Goal: Task Accomplishment & Management: Manage account settings

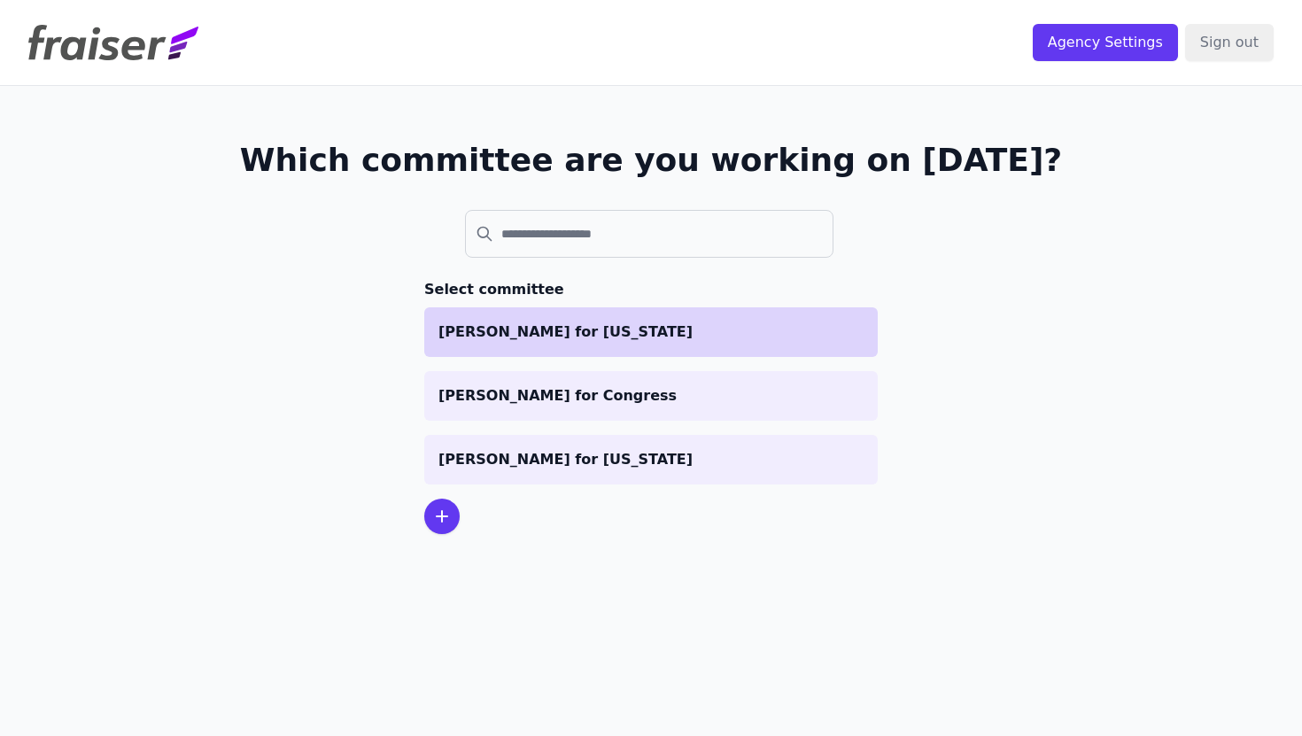
click at [561, 337] on p "Graham for Maine" at bounding box center [650, 332] width 425 height 21
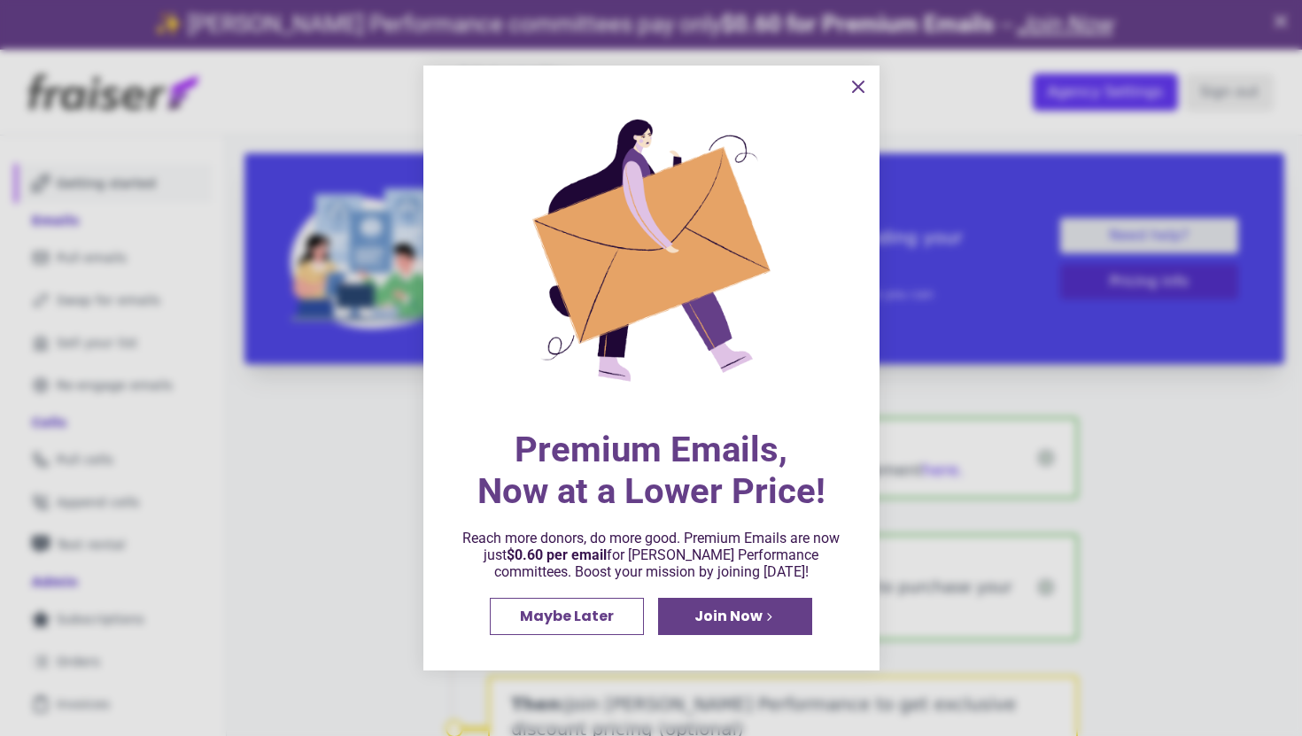
click at [856, 93] on icon "information" at bounding box center [858, 86] width 21 height 21
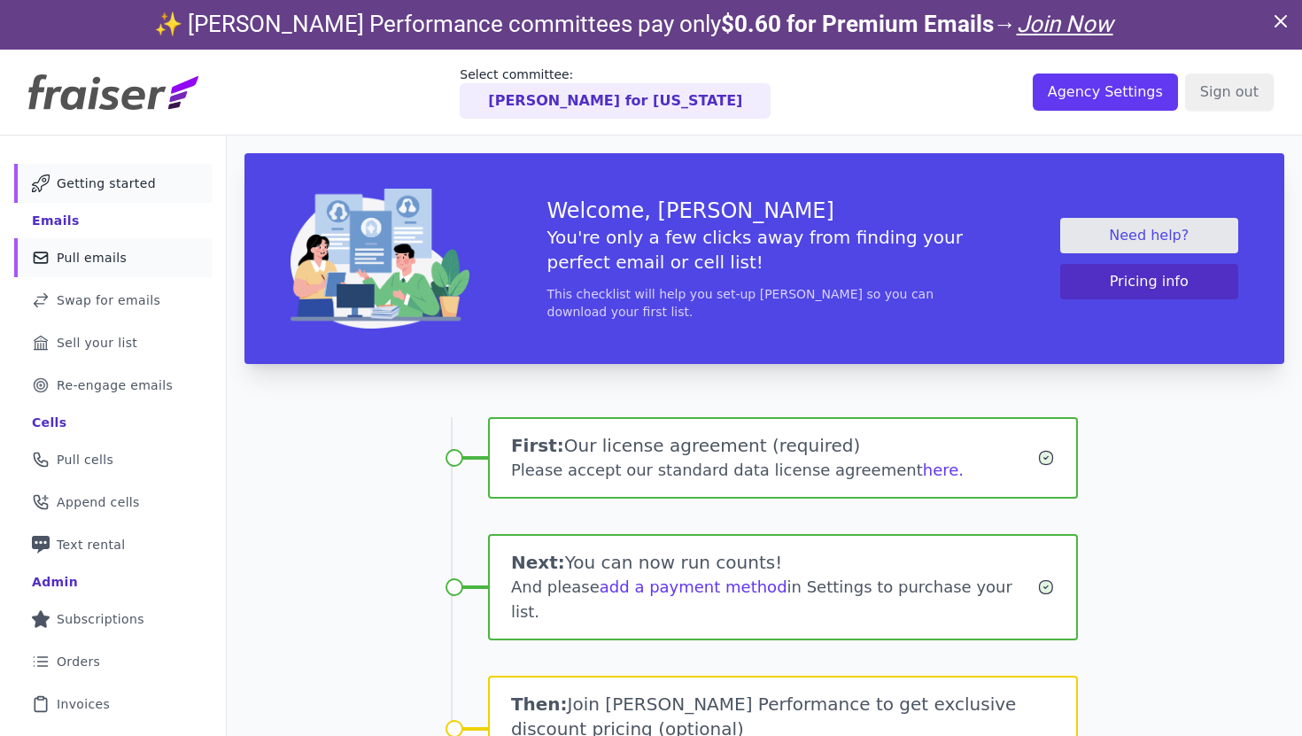
click at [147, 260] on link "Mail Icon Outline of a mail envelope Pull emails" at bounding box center [113, 257] width 198 height 39
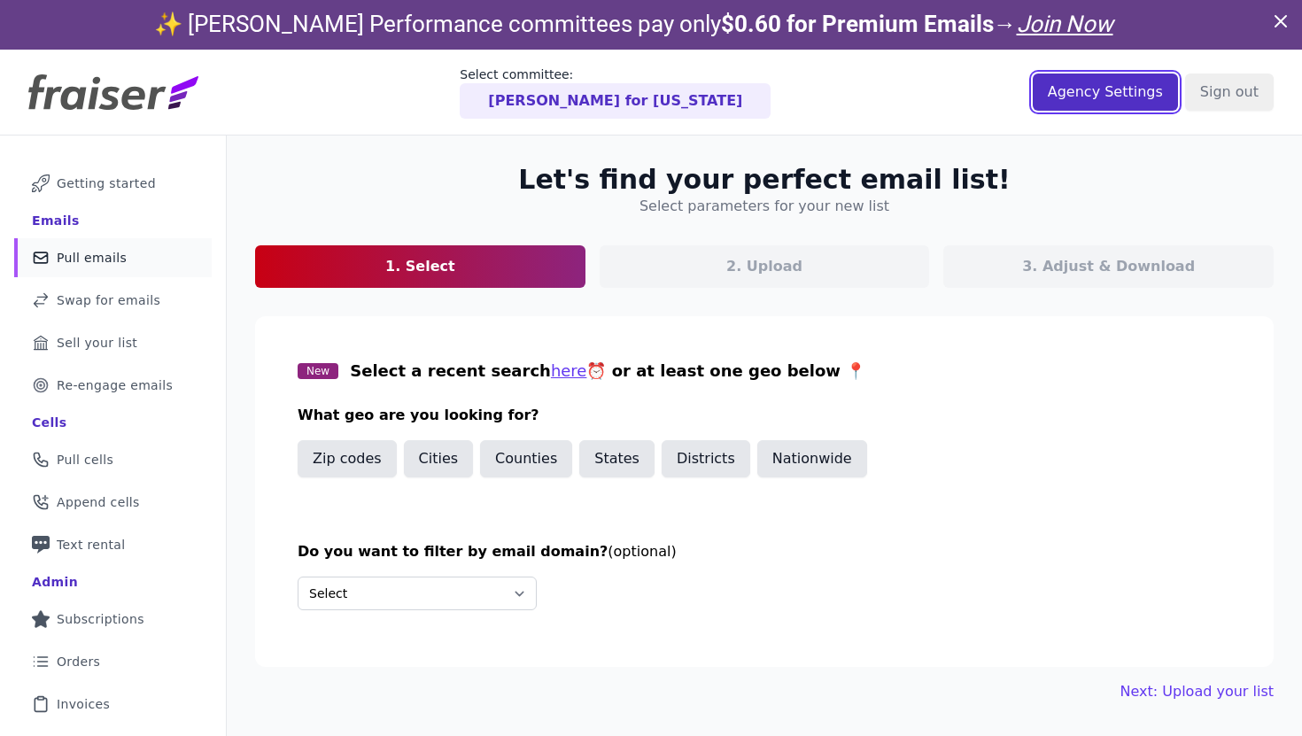
click at [1083, 93] on input "Agency Settings" at bounding box center [1105, 92] width 145 height 37
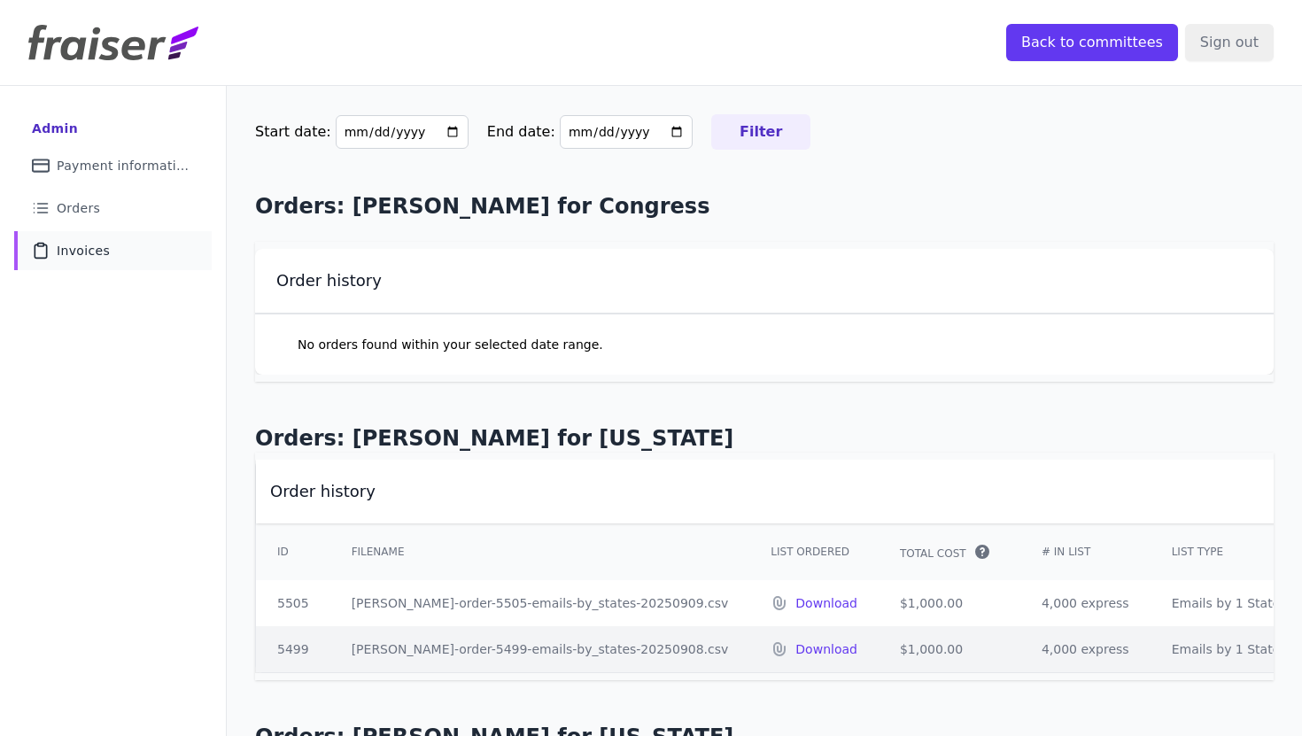
click at [105, 264] on link "Clipboard Icon Outline of a clipboard Invoices" at bounding box center [113, 250] width 198 height 39
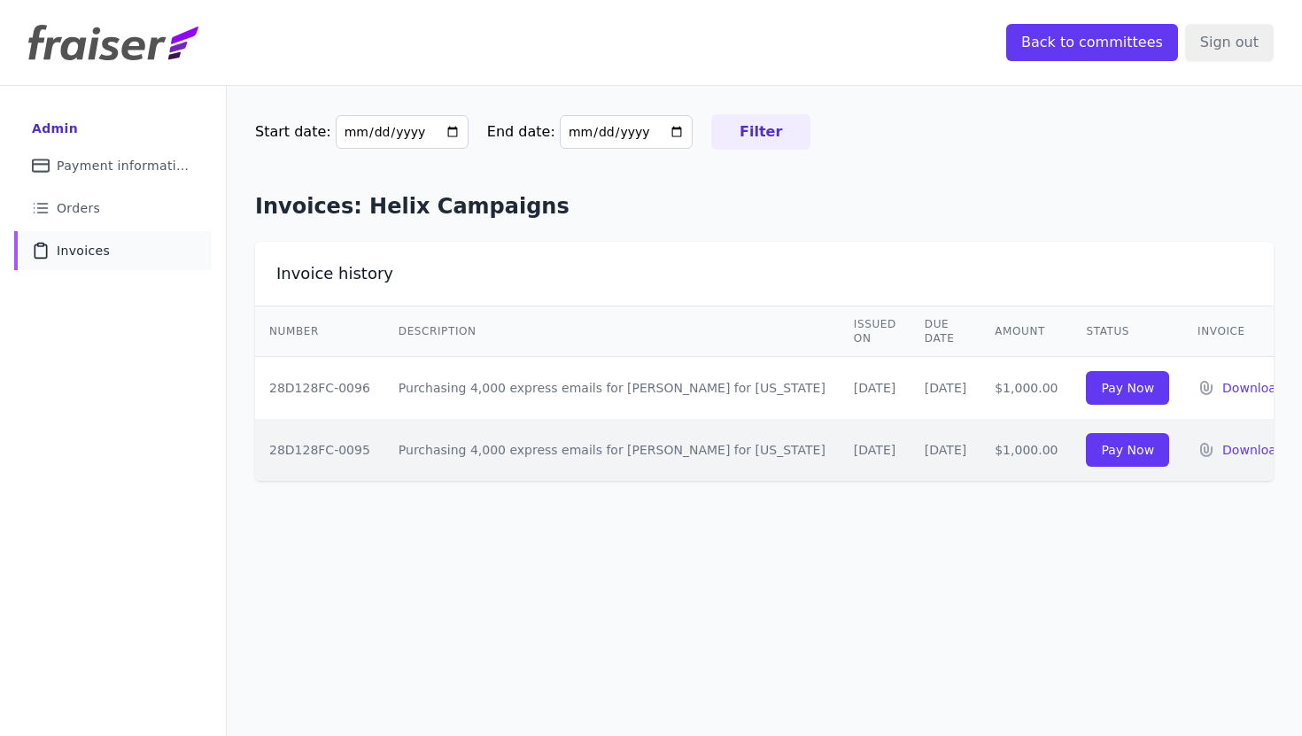
click at [639, 571] on div "Start date: [DATE] End date: Filter Invoices: Helix Campaigns Invoice history N…" at bounding box center [764, 454] width 1075 height 736
click at [133, 160] on span "Payment information" at bounding box center [124, 166] width 134 height 18
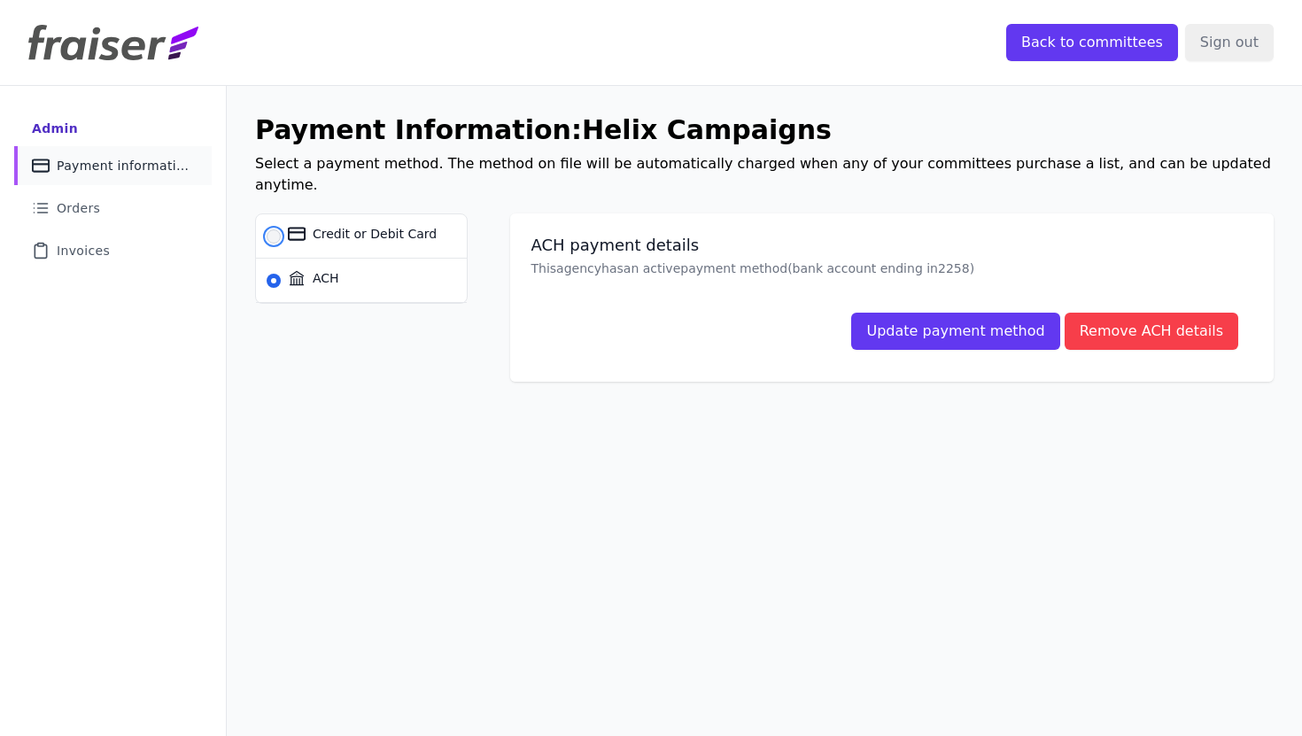
click at [278, 229] on input "Credit or Debit Card" at bounding box center [274, 236] width 14 height 14
radio input "true"
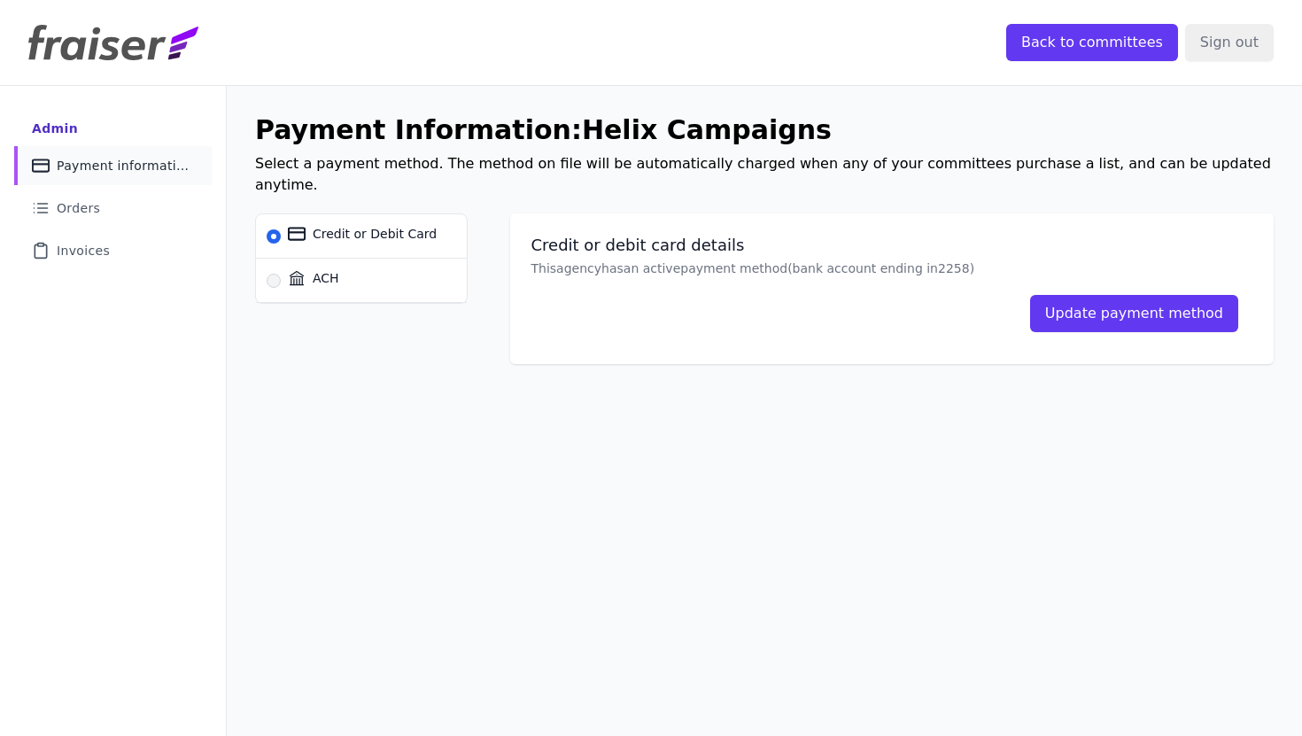
click at [271, 259] on div "ACH" at bounding box center [361, 280] width 211 height 43
click at [268, 259] on div "ACH" at bounding box center [361, 280] width 211 height 43
click at [275, 274] on input "ACH" at bounding box center [274, 281] width 14 height 14
radio input "true"
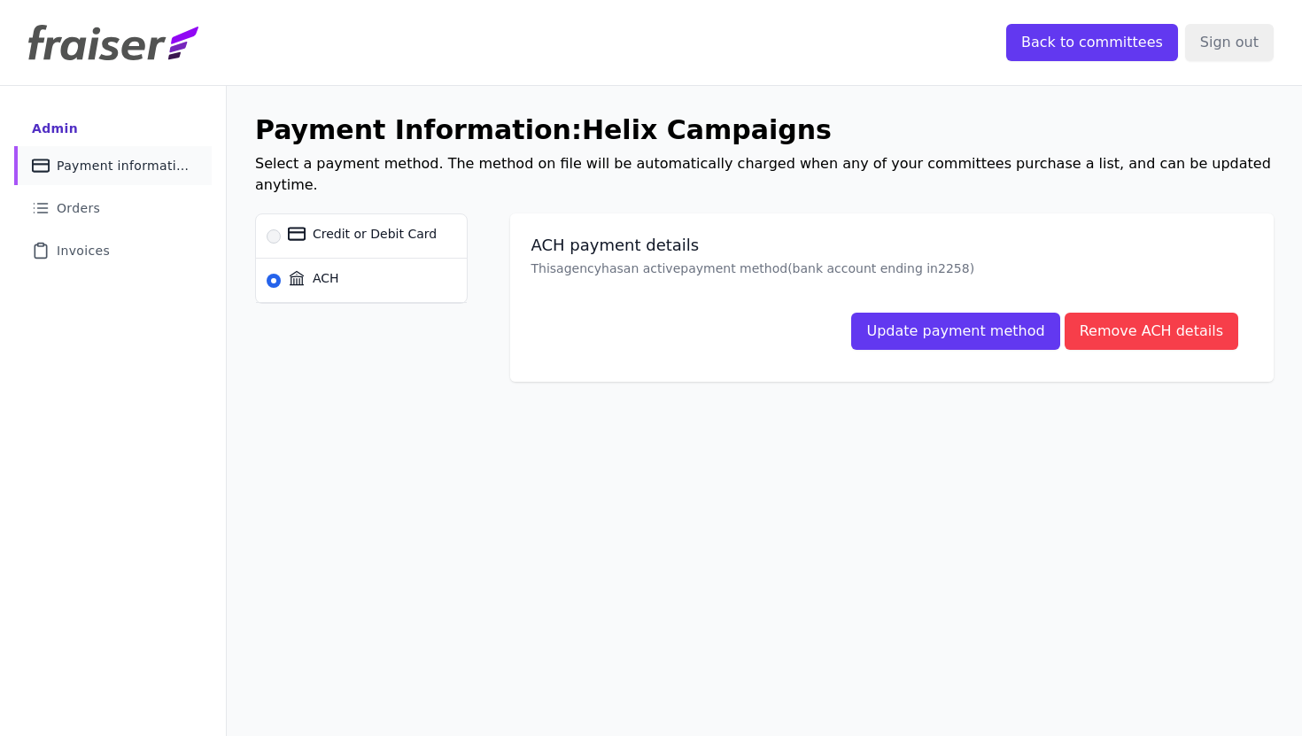
click at [244, 384] on div "Payment Information: Helix Campaigns Select a payment method. The method on fil…" at bounding box center [764, 248] width 1075 height 324
click at [1066, 27] on input "Back to committees" at bounding box center [1092, 42] width 172 height 37
